Goal: Task Accomplishment & Management: Use online tool/utility

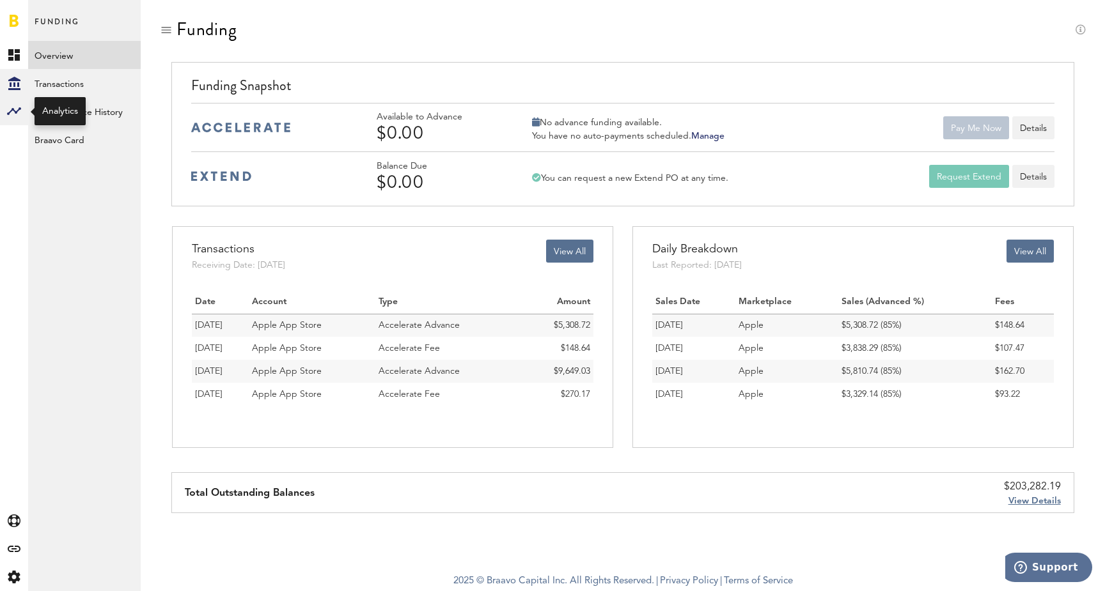
click at [14, 112] on rect at bounding box center [13, 111] width 15 height 15
click at [103, 59] on link "Monetization" at bounding box center [84, 55] width 113 height 28
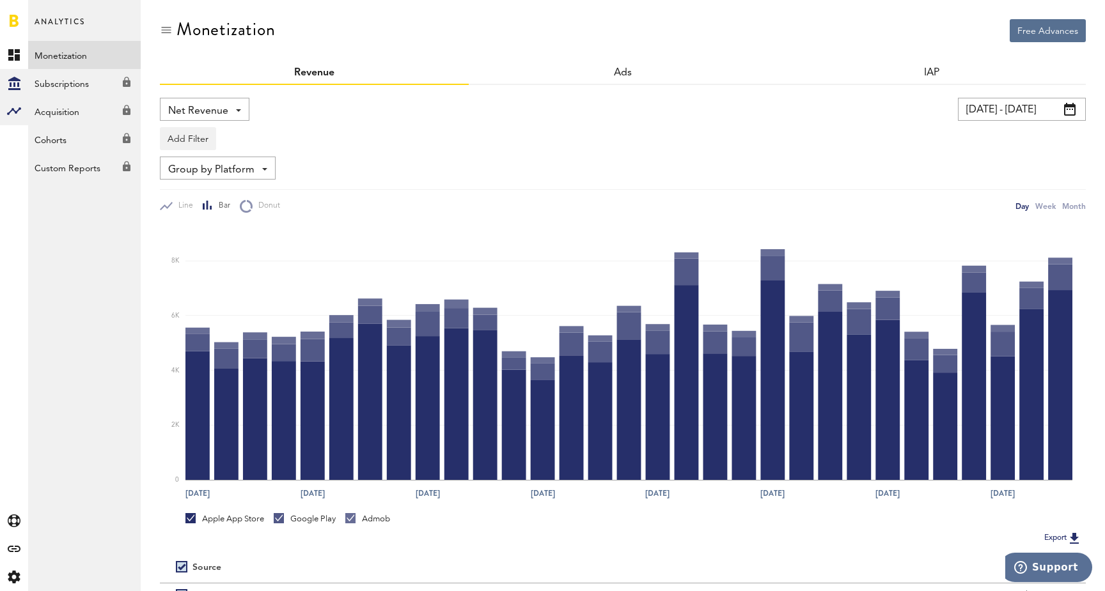
click at [22, 82] on div "Created with Sketch." at bounding box center [14, 83] width 28 height 28
click at [56, 54] on link "Overview" at bounding box center [84, 55] width 113 height 28
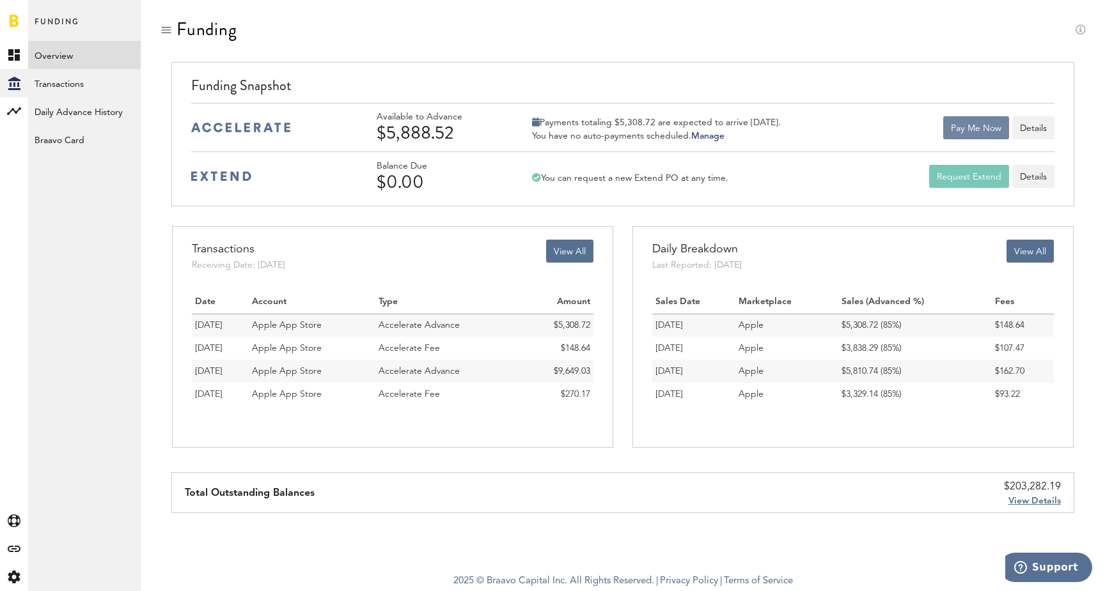
click at [973, 122] on button "Pay Me Now" at bounding box center [976, 127] width 66 height 23
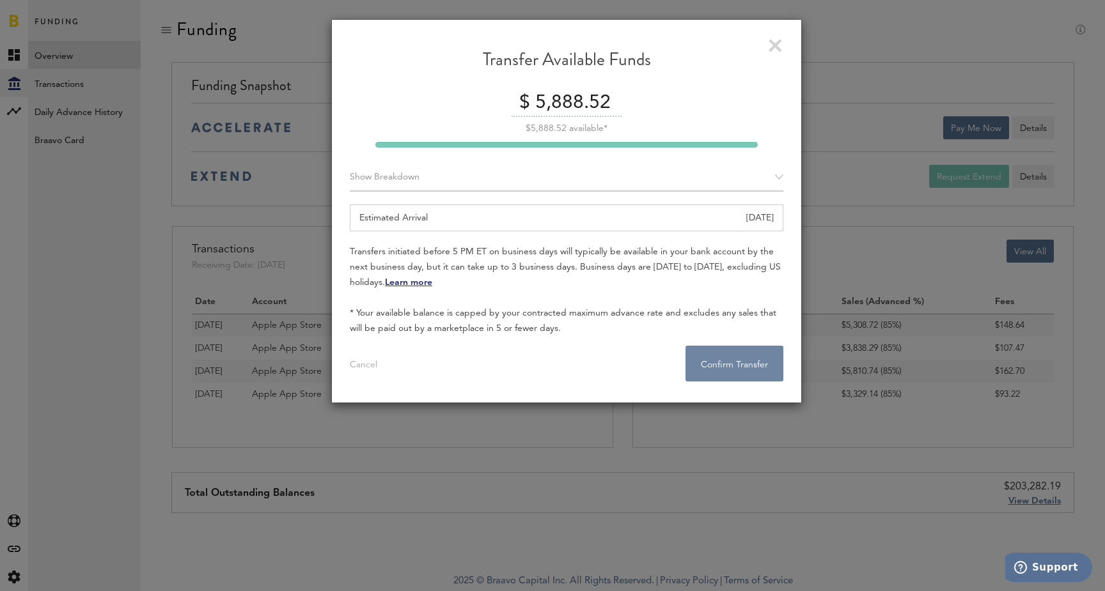
click at [741, 377] on button "Confirm Transfer . . ." at bounding box center [734, 364] width 98 height 36
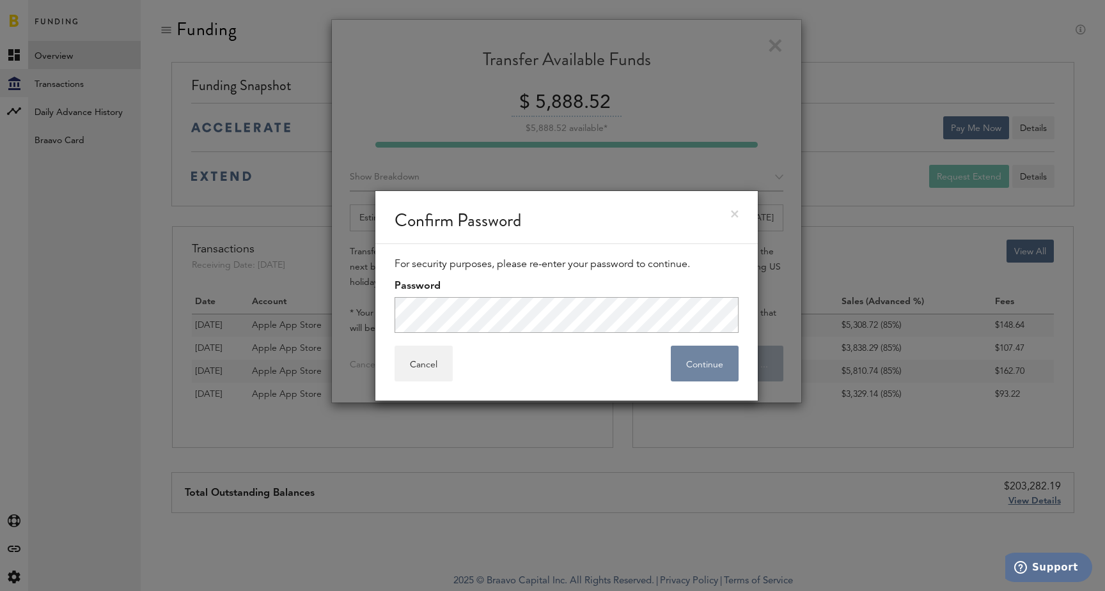
click at [695, 368] on button "Continue" at bounding box center [705, 364] width 68 height 36
